Goal: Task Accomplishment & Management: Complete application form

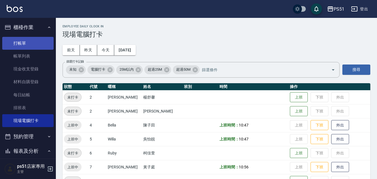
click at [39, 41] on link "打帳單" at bounding box center [27, 43] width 51 height 13
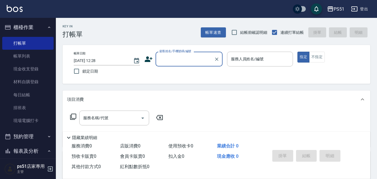
click at [185, 57] on input "顧客姓名/手機號碼/編號" at bounding box center [185, 59] width 54 height 10
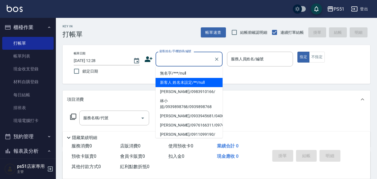
click at [190, 72] on li "無名字/***/null" at bounding box center [188, 73] width 67 height 9
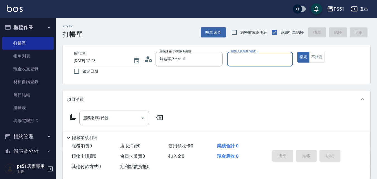
type input "無名字/***/null"
click at [236, 64] on input "服務人員姓名/編號" at bounding box center [259, 59] width 61 height 10
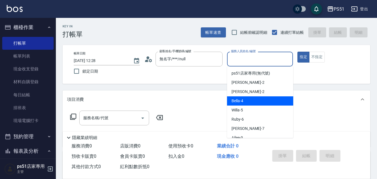
click at [235, 104] on div "Bella -4" at bounding box center [260, 100] width 66 height 9
type input "Bella-4"
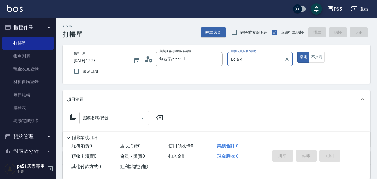
click at [125, 115] on input "服務名稱/代號" at bounding box center [110, 118] width 56 height 10
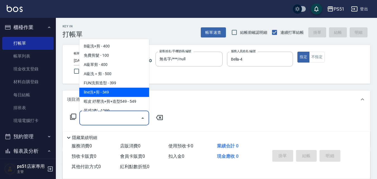
scroll to position [195, 0]
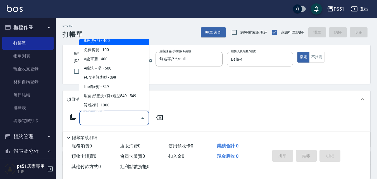
click at [132, 42] on span "B級洗+剪 - 400" at bounding box center [114, 40] width 70 height 9
type input "B級洗+剪(204)"
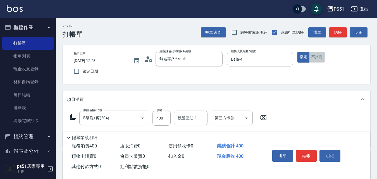
click at [313, 57] on button "不指定" at bounding box center [317, 57] width 16 height 11
click at [335, 36] on button "結帳" at bounding box center [338, 32] width 18 height 10
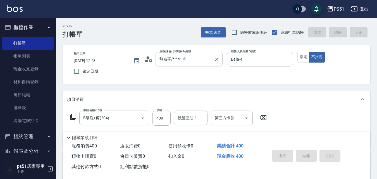
type input "[DATE] 12:29"
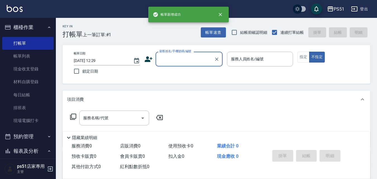
click at [195, 61] on input "顧客姓名/手機號碼/編號" at bounding box center [185, 59] width 54 height 10
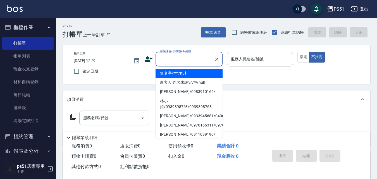
click at [194, 70] on li "無名字/***/null" at bounding box center [188, 73] width 67 height 9
type input "無名字/***/null"
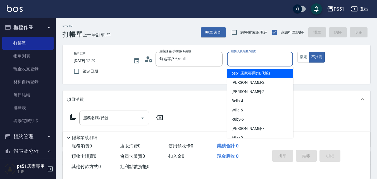
click at [241, 58] on input "服務人員姓名/編號" at bounding box center [259, 59] width 61 height 10
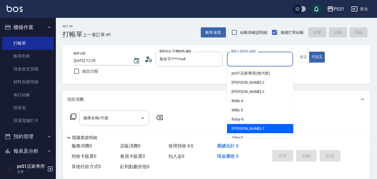
click at [242, 130] on span "[PERSON_NAME] -7" at bounding box center [247, 129] width 33 height 6
type input "[PERSON_NAME]-7"
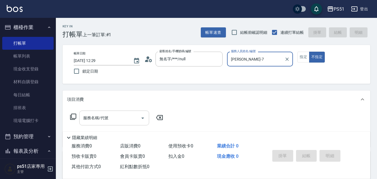
click at [141, 118] on icon "Open" at bounding box center [142, 118] width 7 height 7
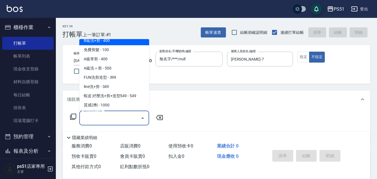
click at [119, 43] on span "B級洗+剪 - 400" at bounding box center [114, 40] width 70 height 9
type input "B級洗+剪(204)"
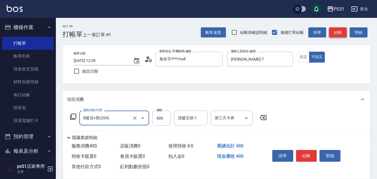
click at [335, 28] on button "結帳" at bounding box center [338, 32] width 18 height 10
